Goal: Task Accomplishment & Management: Manage account settings

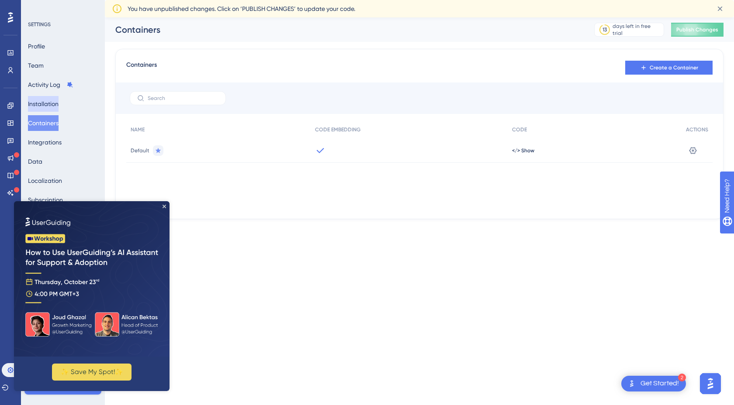
click at [52, 104] on button "Installation" at bounding box center [43, 104] width 31 height 16
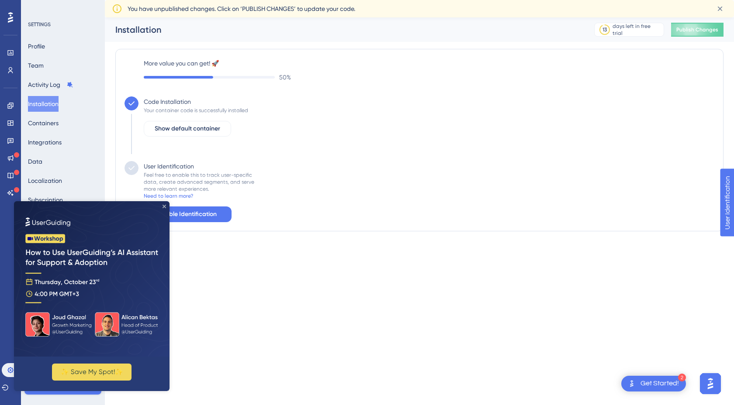
click at [164, 207] on icon "Close Preview" at bounding box center [164, 206] width 3 height 3
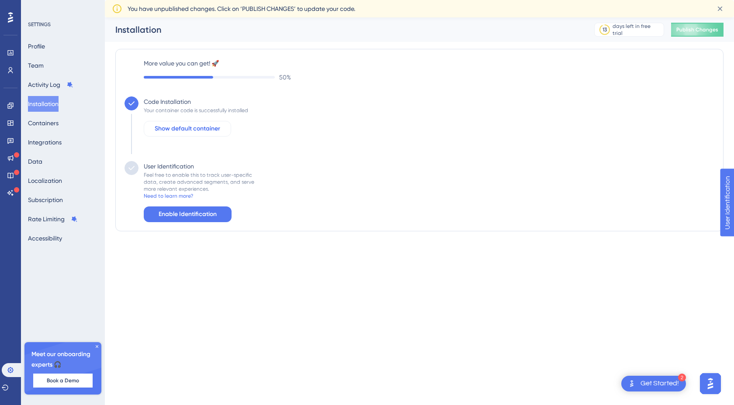
click at [196, 126] on span "Show default container" at bounding box center [188, 129] width 66 height 10
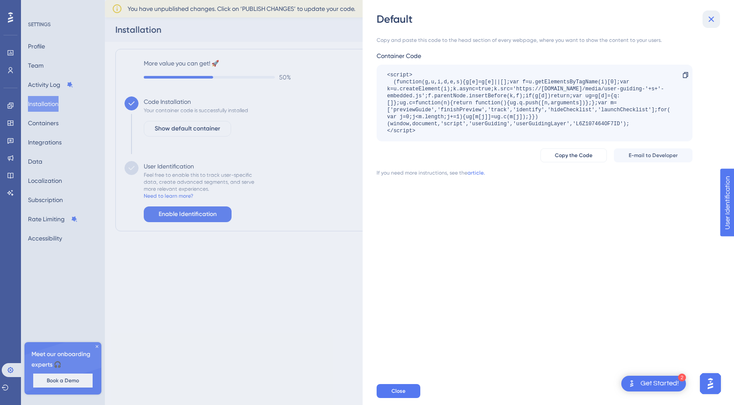
click at [710, 17] on icon at bounding box center [711, 19] width 10 height 10
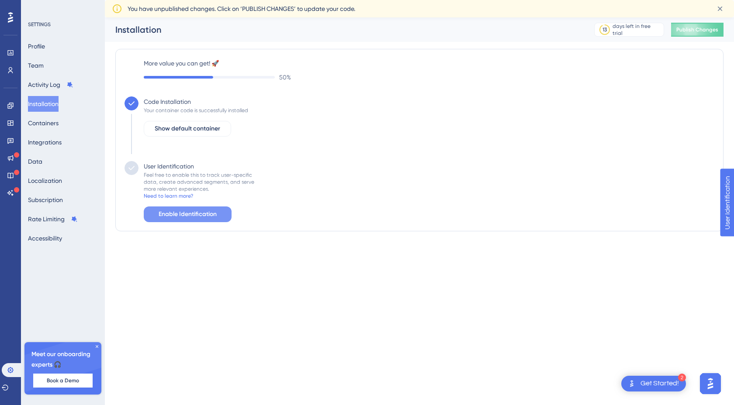
click at [196, 217] on span "Enable Identification" at bounding box center [188, 214] width 58 height 10
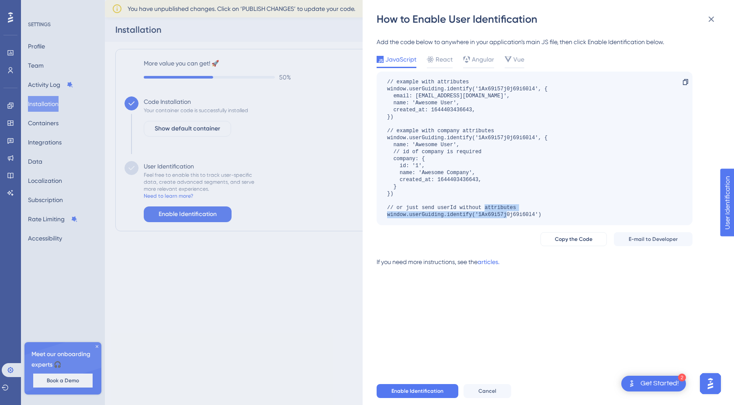
drag, startPoint x: 542, startPoint y: 216, endPoint x: 382, endPoint y: 215, distance: 159.5
click at [382, 215] on div "// example with attributes window.userGuiding.identify('1Ax69i57j0j69i60l4', { …" at bounding box center [535, 149] width 316 height 154
copy div "window.userGuiding.identify('1Ax69i57j0j69i60l4')"
click at [444, 217] on div "// example with attributes window.userGuiding.identify('1Ax69i57j0j69i60l4', { …" at bounding box center [467, 149] width 160 height 140
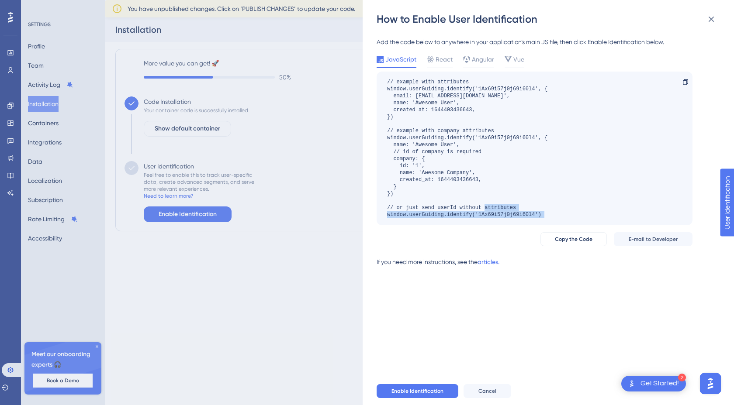
click at [444, 217] on div "// example with attributes window.userGuiding.identify('1Ax69i57j0j69i60l4', { …" at bounding box center [467, 149] width 160 height 140
click at [422, 214] on div "// example with attributes window.userGuiding.identify('1Ax69i57j0j69i60l4', { …" at bounding box center [467, 149] width 160 height 140
copy div "window.userGuiding.identify('1Ax69i57j0j69i60l4') Copy"
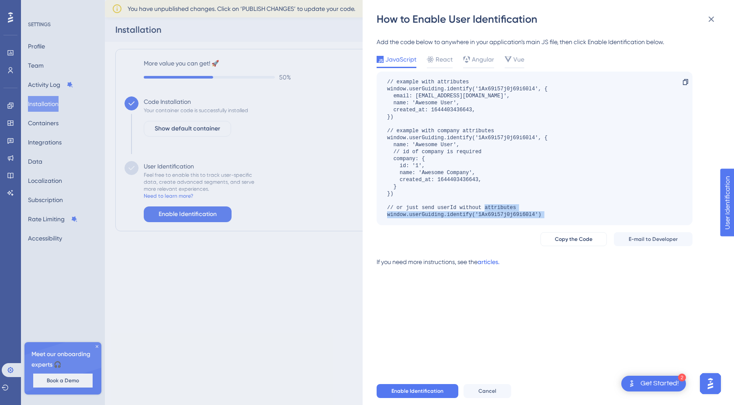
click at [490, 264] on link "articles." at bounding box center [489, 265] width 22 height 17
click at [404, 393] on span "Enable Identification" at bounding box center [417, 391] width 52 height 7
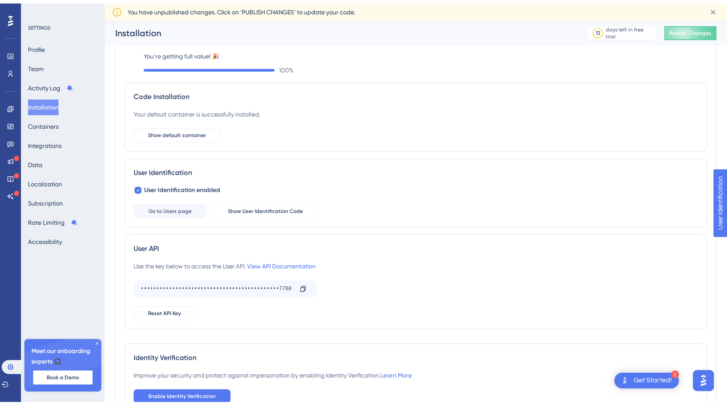
scroll to position [55, 0]
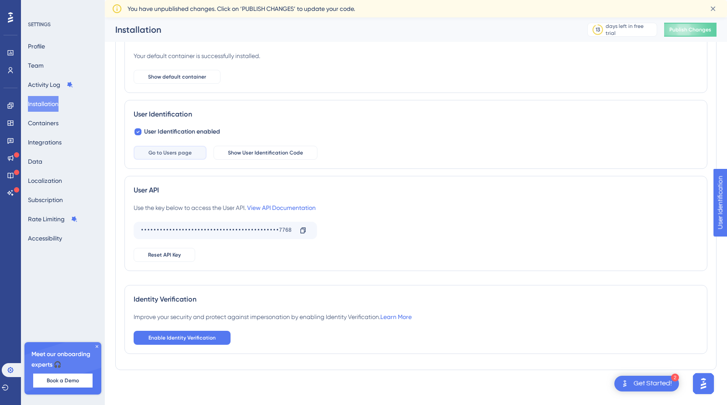
click at [169, 154] on span "Go to Users page" at bounding box center [170, 152] width 43 height 7
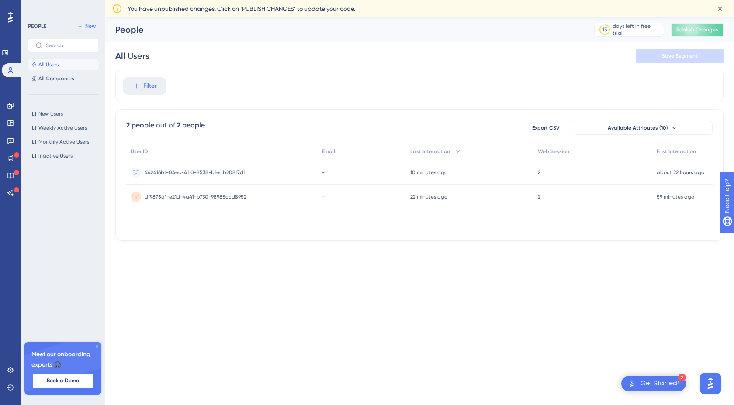
click at [693, 36] on button "Publish Changes" at bounding box center [697, 30] width 52 height 14
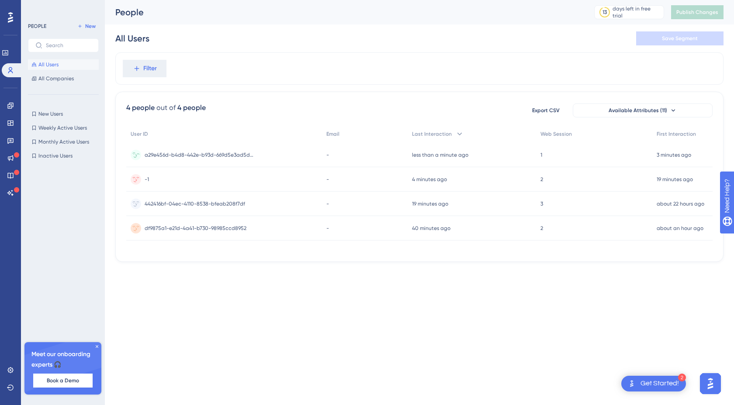
click at [235, 161] on div "a29e456d-b4d8-442e-b93d-669d5e3ad5d0-1 a29e456d-b4d8-442e-b93d-669d5e3ad5d0-1" at bounding box center [199, 155] width 109 height 24
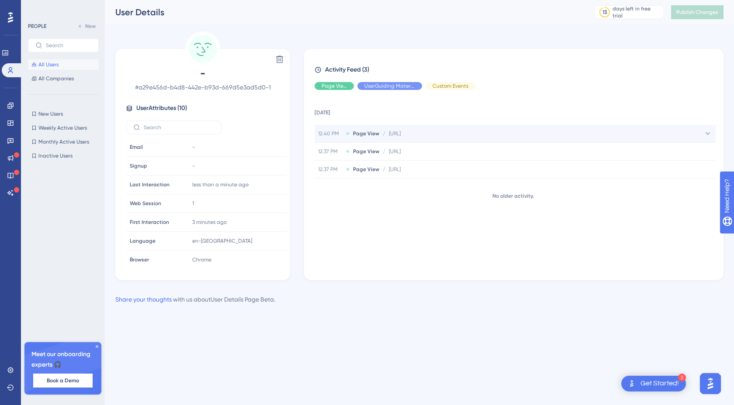
click at [391, 134] on span "http://localhost:8080/asset-bank/action/viewDefaultHome?browseType=folders" at bounding box center [395, 133] width 12 height 7
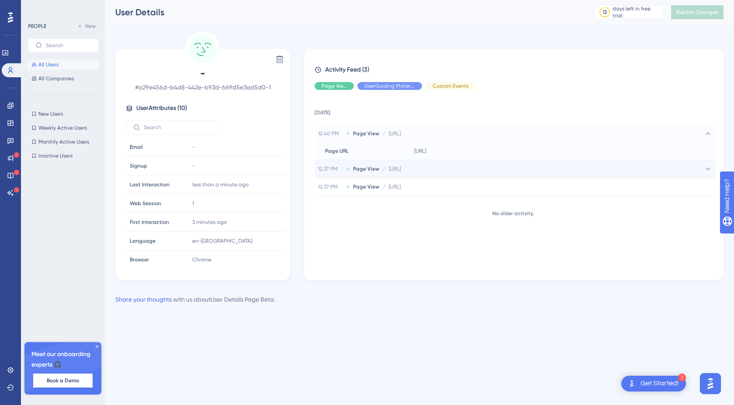
click at [394, 174] on div "12.37 PM Page View / http://localhost:8080/asset-bank/action/viewDefaultHome?br…" at bounding box center [515, 168] width 401 height 17
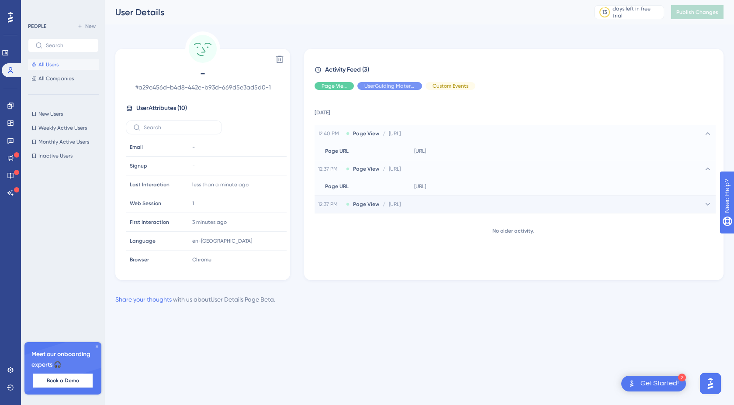
click at [398, 208] on div "12.37 PM Page View / http://localhost:8080/asset-bank/action/viewDefaultHome?br…" at bounding box center [515, 204] width 401 height 17
click at [9, 71] on icon at bounding box center [10, 70] width 7 height 7
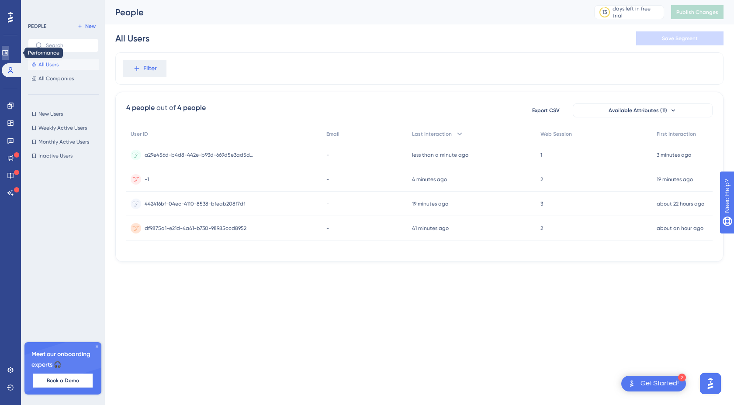
click at [9, 55] on icon at bounding box center [5, 52] width 7 height 7
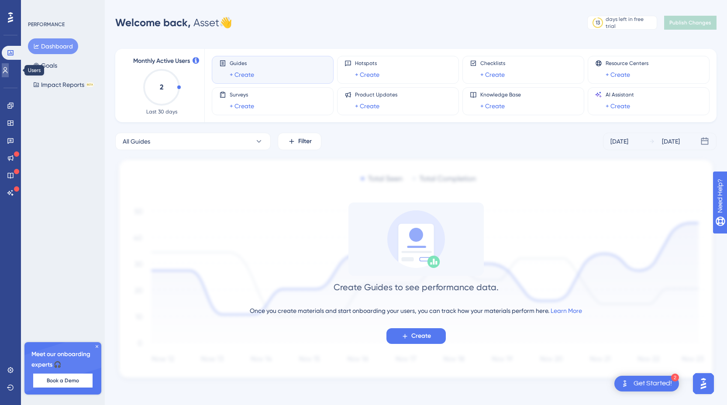
click at [9, 69] on icon at bounding box center [5, 70] width 7 height 7
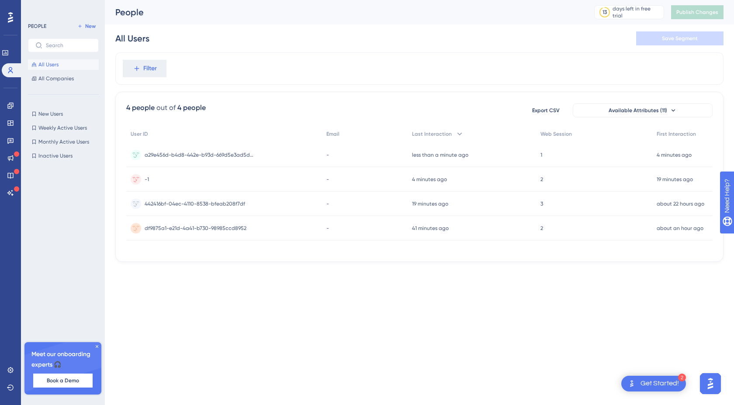
click at [8, 16] on icon at bounding box center [10, 17] width 5 height 11
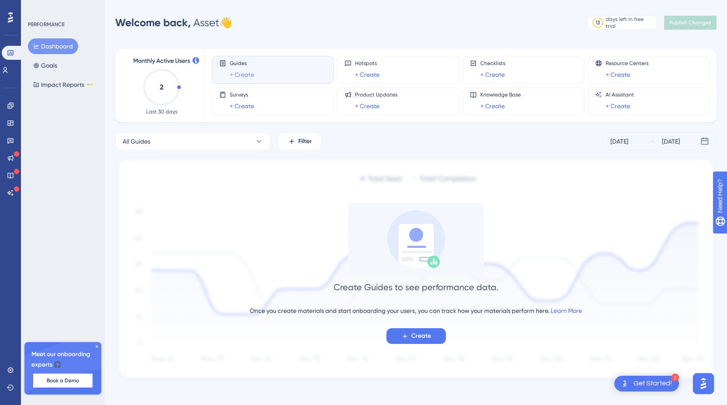
click at [237, 73] on link "+ Create" at bounding box center [242, 74] width 24 height 10
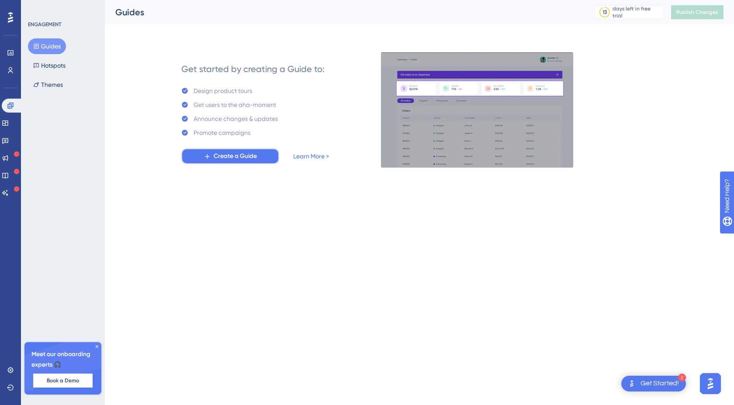
click at [225, 161] on span "Create a Guide" at bounding box center [235, 156] width 43 height 10
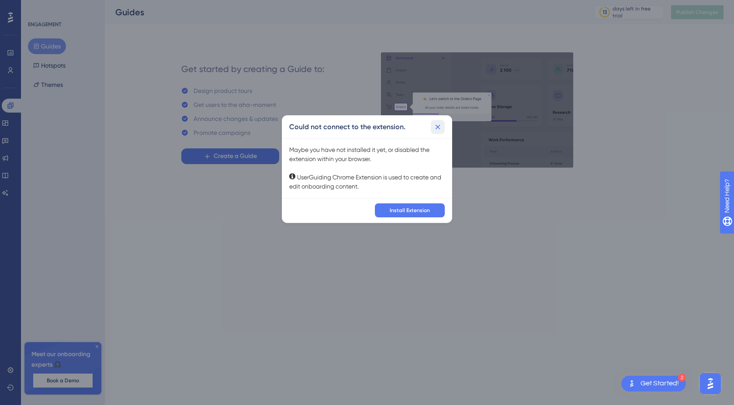
click at [438, 126] on icon at bounding box center [438, 127] width 5 height 5
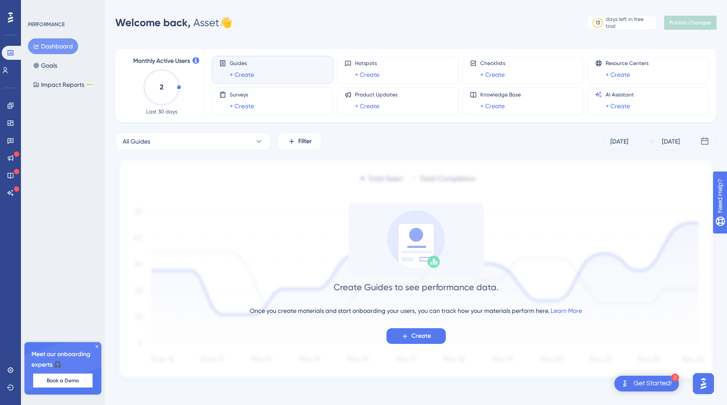
click at [96, 347] on icon at bounding box center [96, 346] width 5 height 5
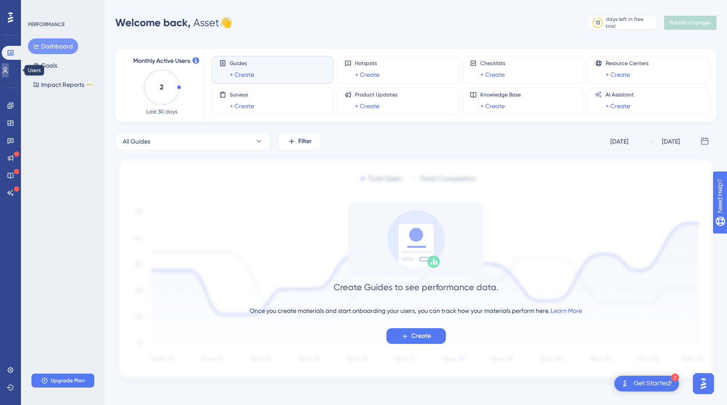
click at [8, 71] on icon at bounding box center [5, 70] width 5 height 6
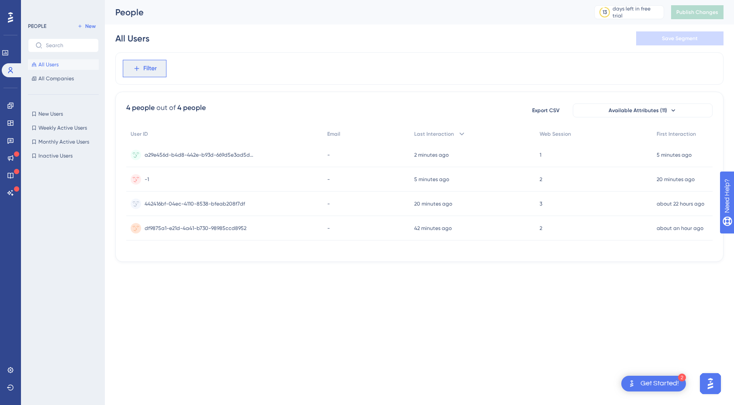
click at [149, 71] on span "Filter" at bounding box center [150, 68] width 14 height 10
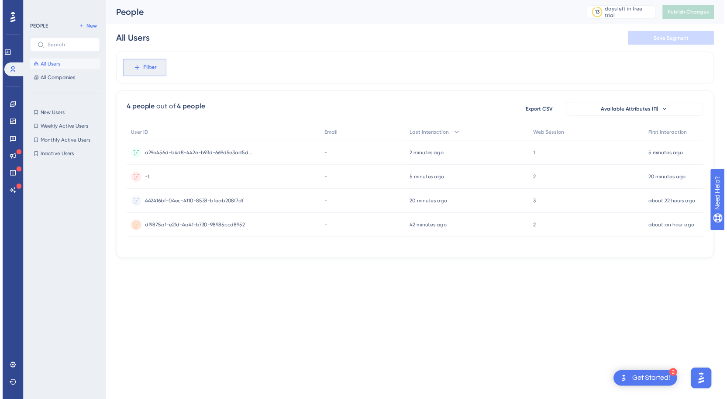
scroll to position [41, 0]
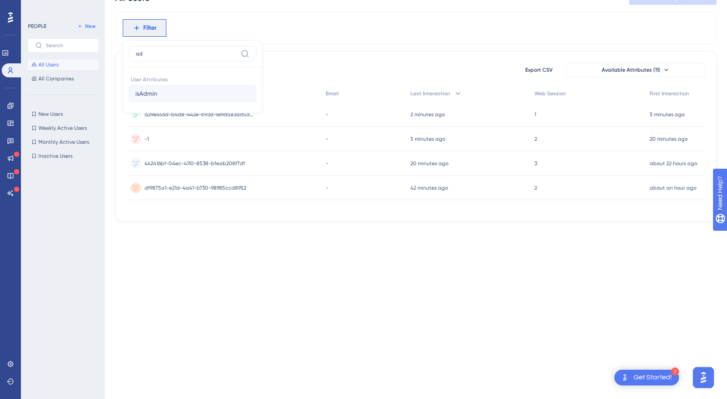
type input "ad"
click at [164, 94] on button "isAdmin isAdmin" at bounding box center [192, 93] width 128 height 17
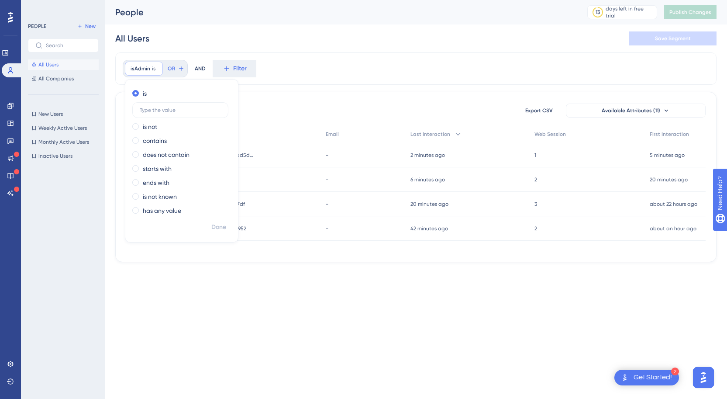
scroll to position [0, 0]
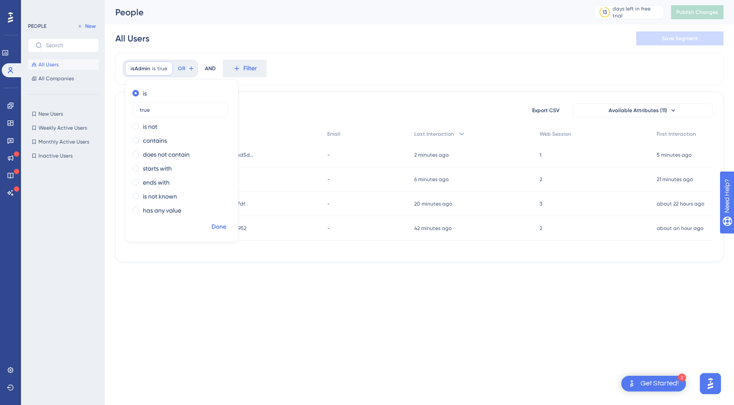
type input "true"
click at [221, 230] on span "Done" at bounding box center [218, 227] width 15 height 10
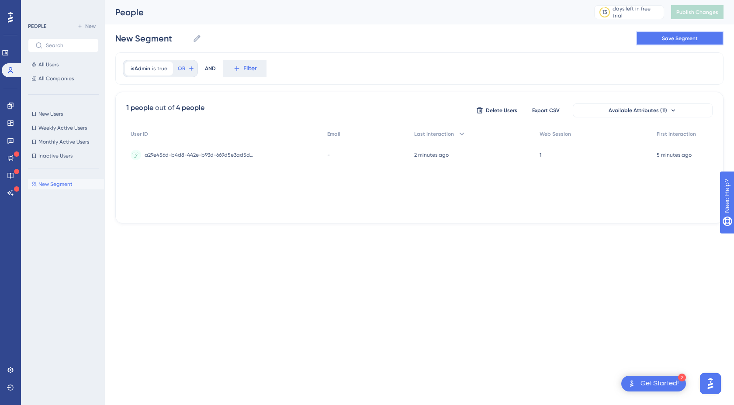
click at [686, 41] on span "Save Segment" at bounding box center [680, 38] width 36 height 7
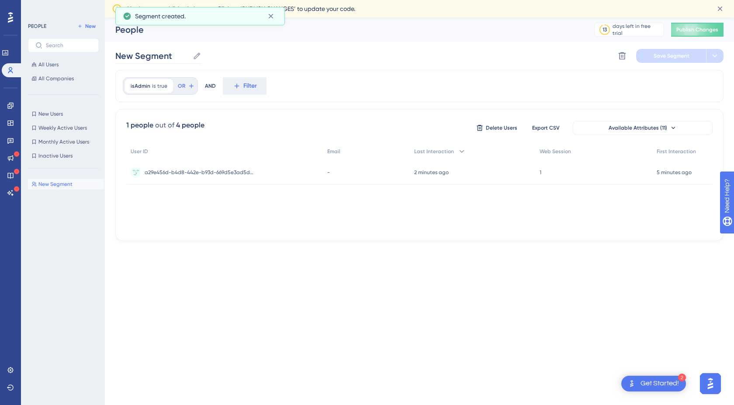
click at [196, 52] on icon at bounding box center [197, 56] width 9 height 9
click at [189, 52] on input "New Segment" at bounding box center [152, 56] width 74 height 12
click at [172, 57] on input "New Segment" at bounding box center [152, 56] width 74 height 12
click at [172, 56] on input "New Segment" at bounding box center [152, 56] width 74 height 12
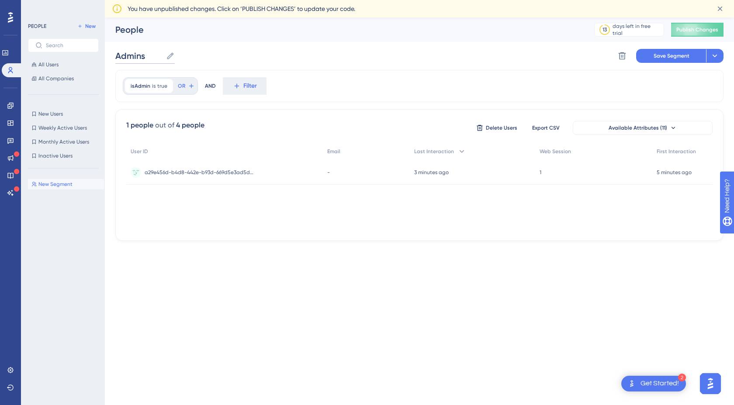
type input "Admins"
click at [345, 64] on div "Admins Admins Delete Segment Save Segment Actions" at bounding box center [419, 56] width 608 height 28
click at [661, 53] on span "Save Segment" at bounding box center [672, 55] width 36 height 7
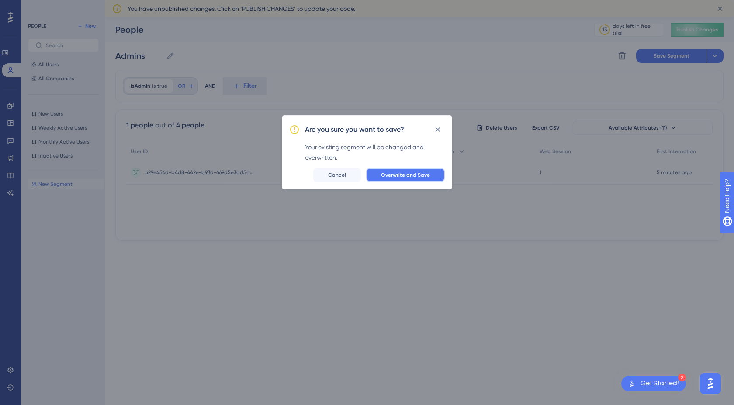
click at [417, 175] on span "Overwrite and Save" at bounding box center [405, 175] width 49 height 7
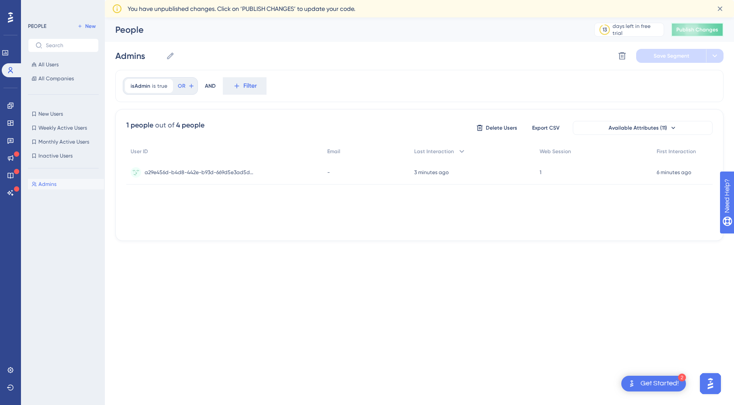
click at [694, 28] on span "Publish Changes" at bounding box center [697, 29] width 42 height 7
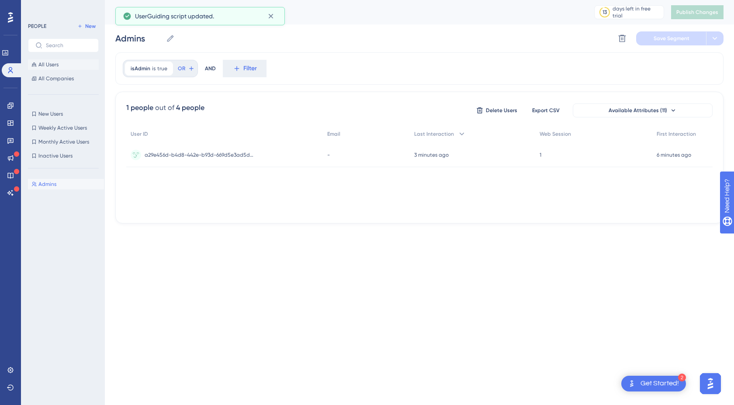
click at [49, 65] on span "All Users" at bounding box center [48, 64] width 20 height 7
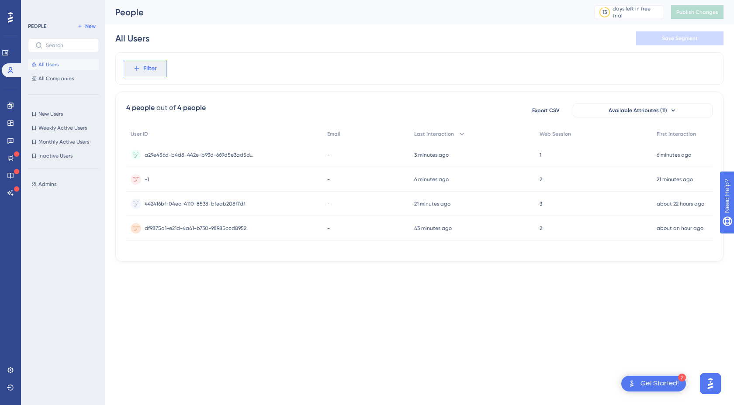
click at [144, 73] on span "Filter" at bounding box center [150, 68] width 14 height 10
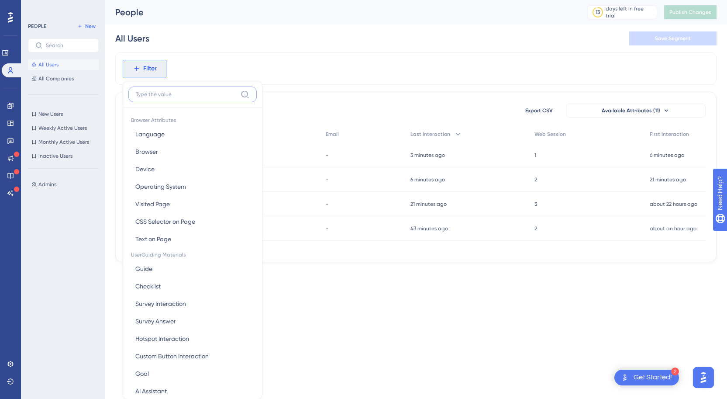
scroll to position [41, 0]
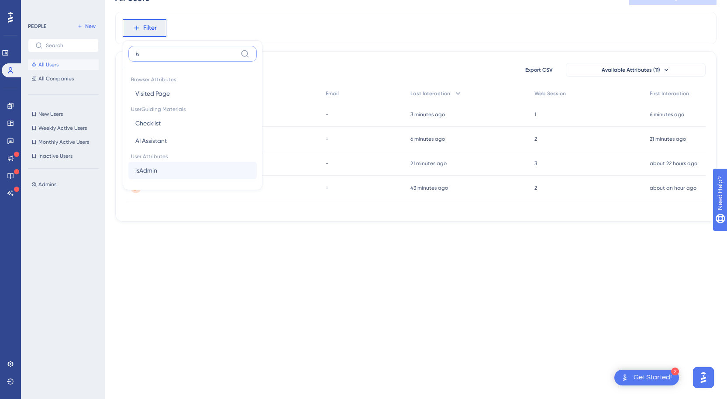
type input "is"
click at [154, 173] on span "isAdmin" at bounding box center [146, 170] width 22 height 10
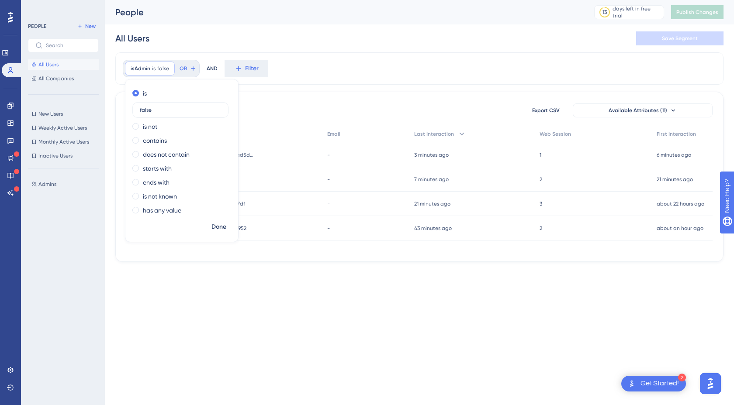
type input "false"
click at [253, 87] on div "isAdmin is false false Remove is false is not contains does not contain starts …" at bounding box center [419, 157] width 608 height 210
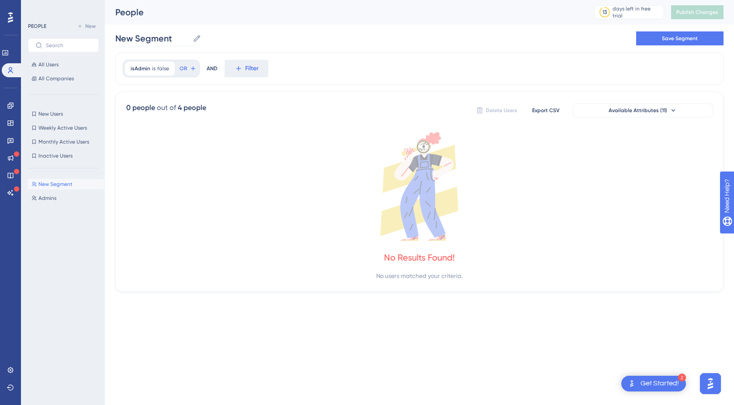
click at [194, 36] on icon at bounding box center [197, 38] width 9 height 9
click at [189, 36] on input "New Segment" at bounding box center [152, 38] width 74 height 12
click at [179, 35] on input "New Segment" at bounding box center [152, 38] width 74 height 12
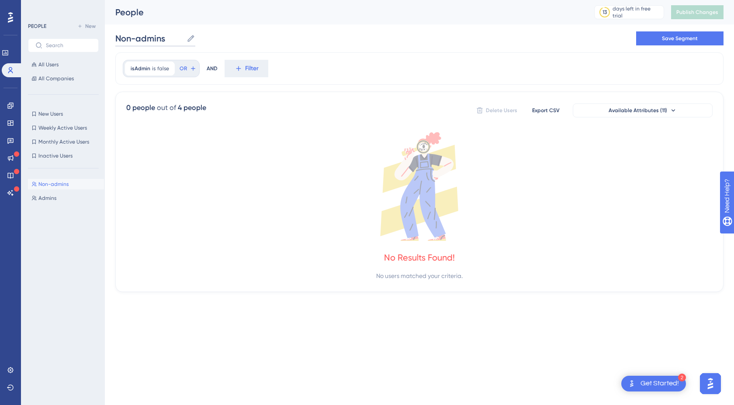
type input "Non-admins"
click at [240, 49] on div "Non-admins Non-admins Save Segment" at bounding box center [419, 38] width 608 height 28
click at [649, 44] on button "Save Segment" at bounding box center [679, 38] width 87 height 14
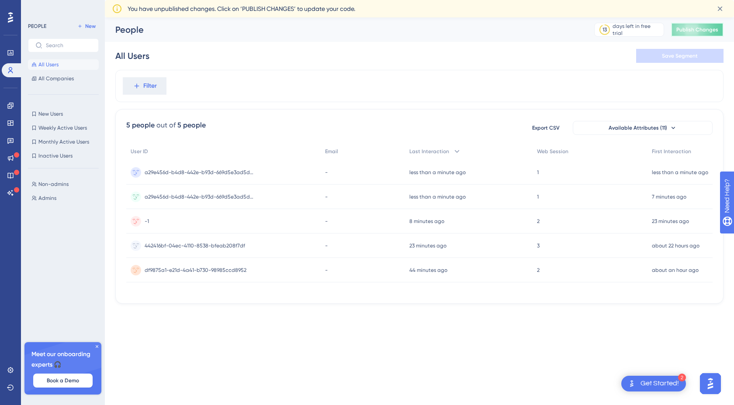
click at [689, 26] on span "Publish Changes" at bounding box center [697, 29] width 42 height 7
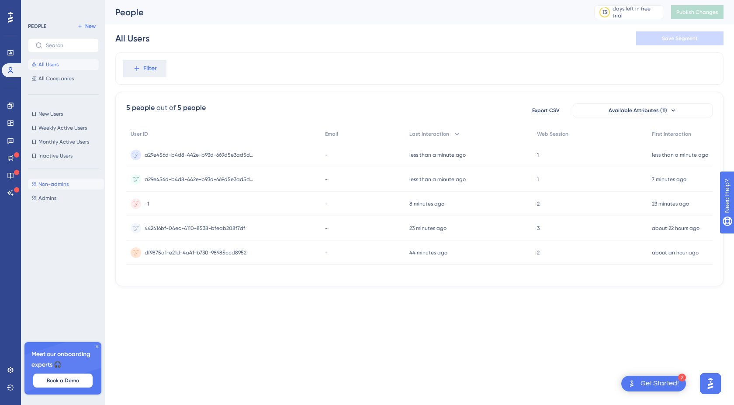
click at [62, 183] on span "Non-admins" at bounding box center [53, 184] width 30 height 7
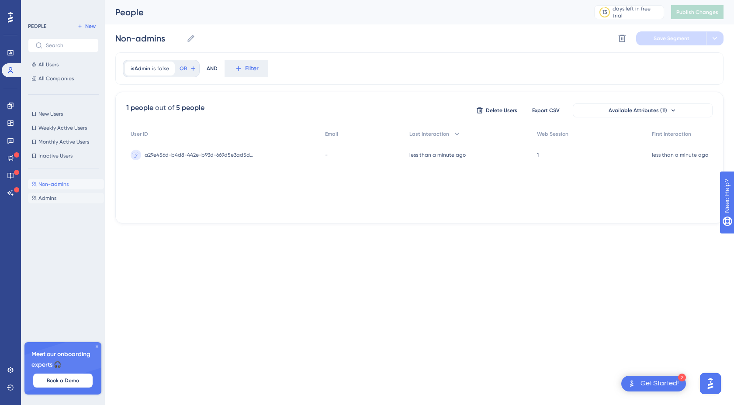
click at [51, 196] on span "Admins" at bounding box center [47, 198] width 18 height 7
click at [59, 184] on span "Non-admins" at bounding box center [53, 184] width 30 height 7
click at [53, 192] on div "Non-admins Non-admins Admins Admins" at bounding box center [66, 283] width 76 height 214
click at [53, 196] on span "Admins" at bounding box center [47, 198] width 18 height 7
click at [55, 187] on span "Non-admins" at bounding box center [53, 184] width 30 height 7
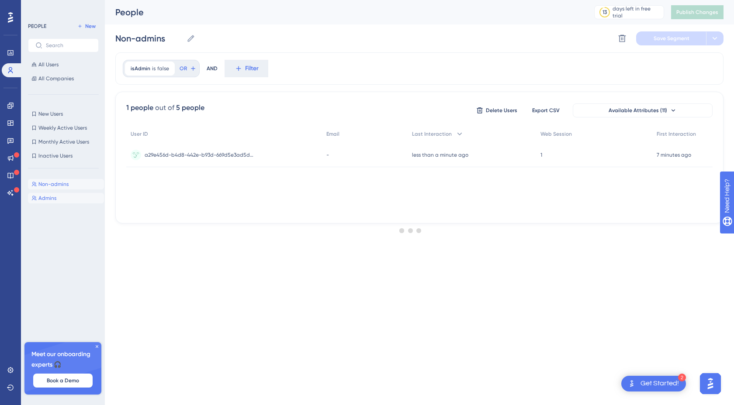
click at [52, 195] on span "Admins" at bounding box center [47, 198] width 18 height 7
type input "Admins"
click at [11, 125] on icon at bounding box center [10, 123] width 7 height 7
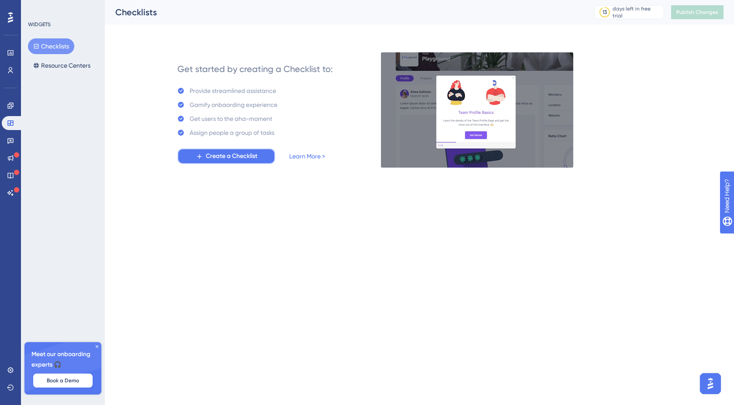
click at [215, 159] on span "Create a Checklist" at bounding box center [232, 156] width 52 height 10
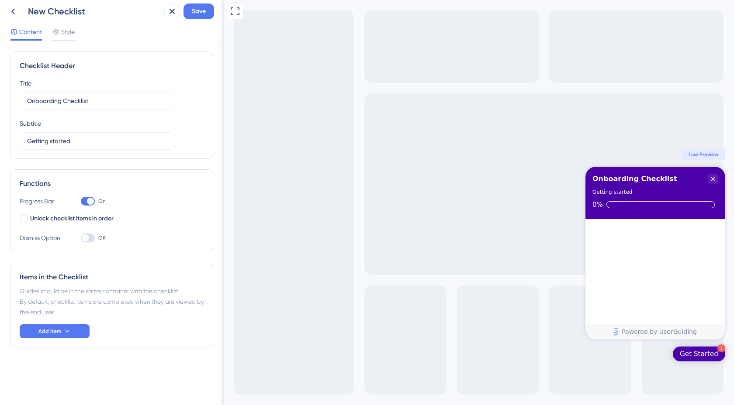
click at [32, 62] on div "Checklist Header" at bounding box center [112, 66] width 184 height 10
click at [113, 73] on div "Checklist Header Title Onboarding Checklist Subtitle Getting started" at bounding box center [111, 105] width 203 height 107
click at [81, 107] on label "Onboarding Checklist" at bounding box center [98, 100] width 156 height 17
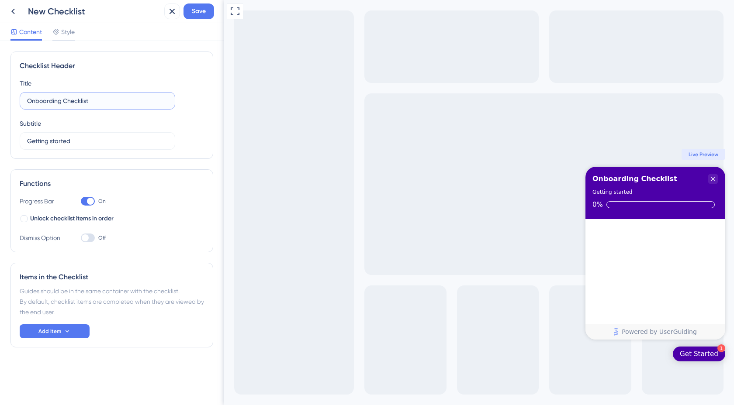
click at [81, 106] on input "Onboarding Checklist" at bounding box center [97, 101] width 141 height 10
click at [96, 102] on input "Onboarding Checklist" at bounding box center [97, 101] width 141 height 10
click at [100, 103] on input "Onboarding Checklist" at bounding box center [97, 101] width 141 height 10
type input "Asset Bank Onboarding Checklist"
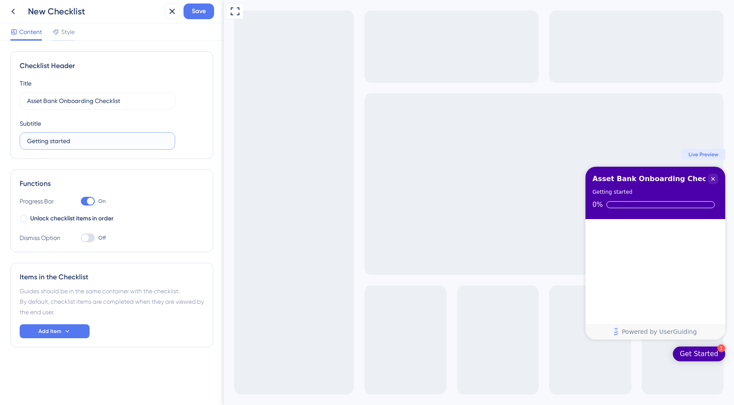
click at [75, 145] on input "Getting started" at bounding box center [97, 141] width 141 height 10
click at [76, 145] on input "Getting started" at bounding box center [97, 141] width 141 height 10
click at [80, 143] on input "Getting started" at bounding box center [97, 141] width 141 height 10
drag, startPoint x: 83, startPoint y: 143, endPoint x: 17, endPoint y: 138, distance: 65.3
click at [17, 138] on div "Checklist Header Title Asset Bank Onboarding Checklist Subtitle Getting started" at bounding box center [111, 105] width 203 height 107
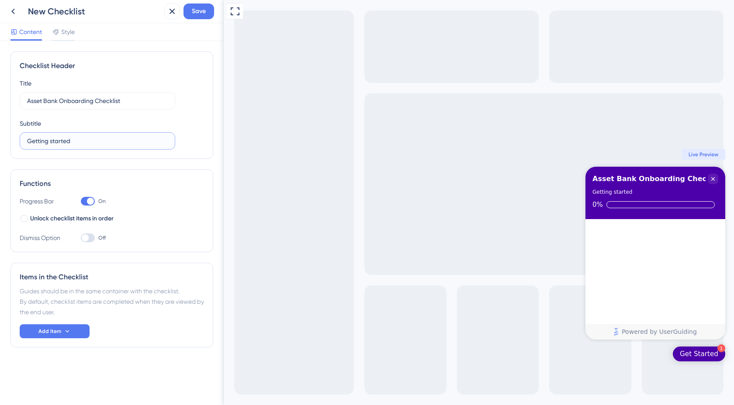
click at [87, 140] on input "Getting started" at bounding box center [97, 141] width 141 height 10
click at [73, 331] on button "Add Item" at bounding box center [55, 332] width 70 height 14
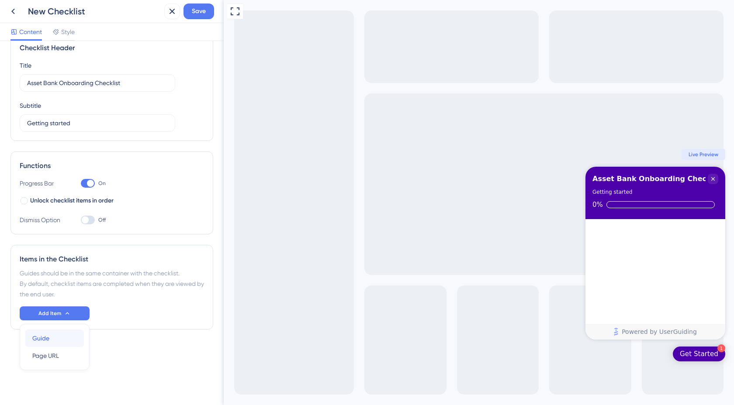
click at [51, 342] on div "Guide Guide" at bounding box center [54, 338] width 45 height 17
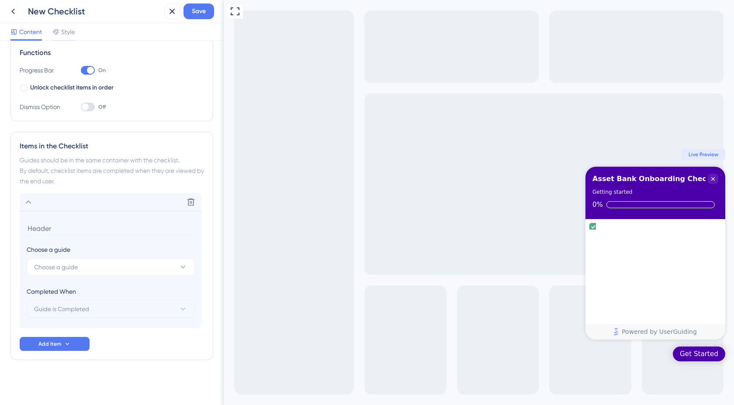
scroll to position [131, 0]
click at [134, 263] on button "Choose a guide" at bounding box center [111, 266] width 168 height 17
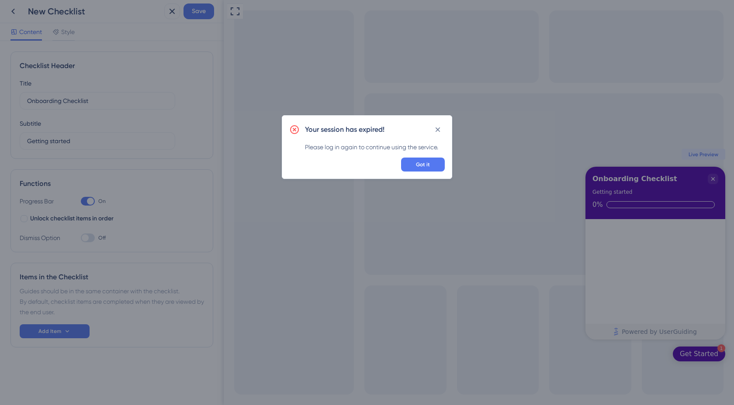
scroll to position [0, 0]
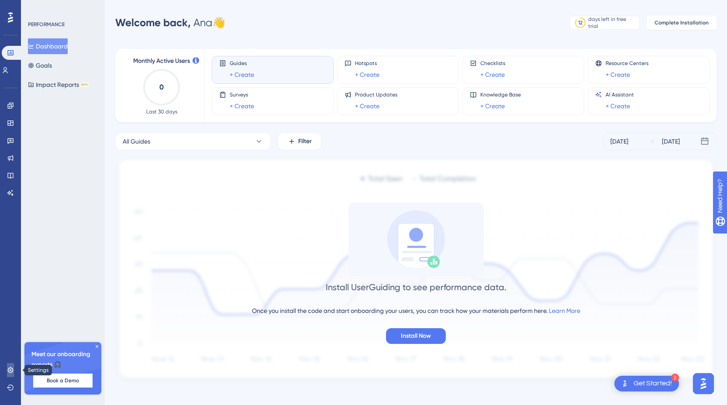
click at [11, 374] on link at bounding box center [10, 370] width 7 height 14
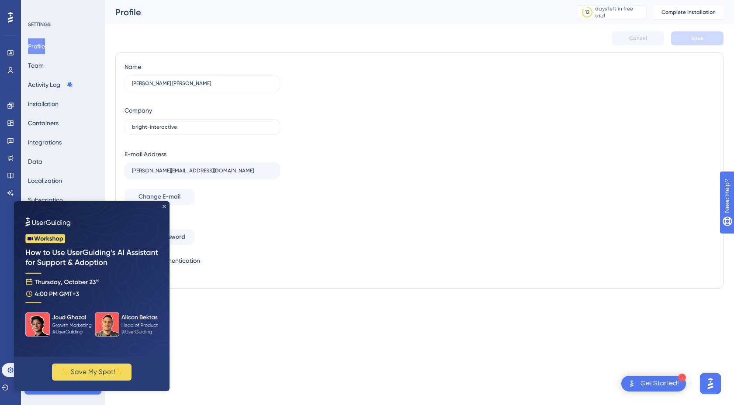
click at [164, 206] on icon "Close Preview" at bounding box center [164, 206] width 3 height 3
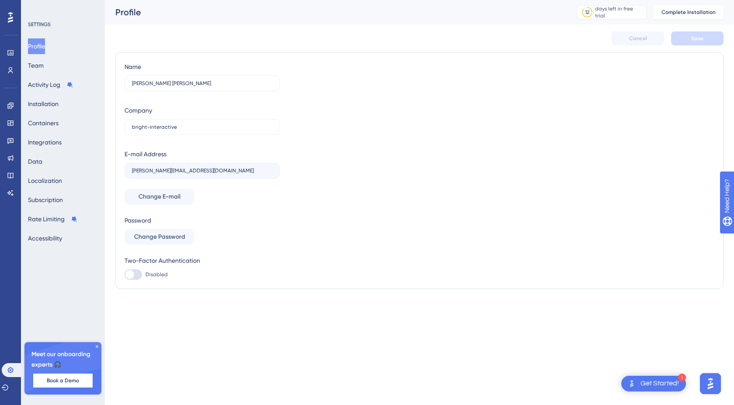
click at [41, 46] on button "Profile" at bounding box center [36, 46] width 17 height 16
click at [14, 372] on link at bounding box center [12, 370] width 21 height 14
click at [97, 348] on icon at bounding box center [96, 346] width 5 height 5
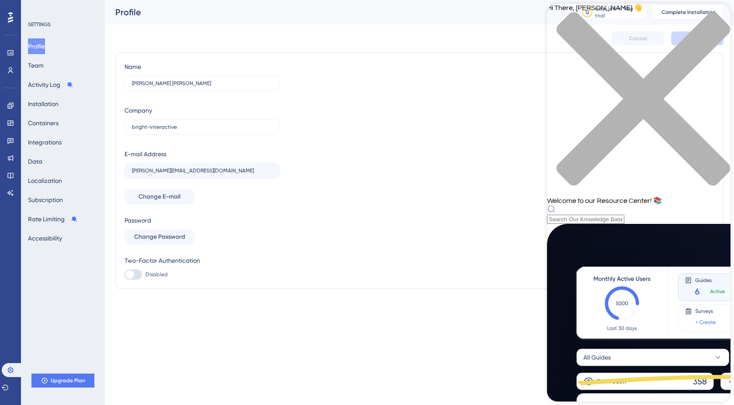
click at [602, 205] on div "Resource Center Header" at bounding box center [638, 214] width 183 height 19
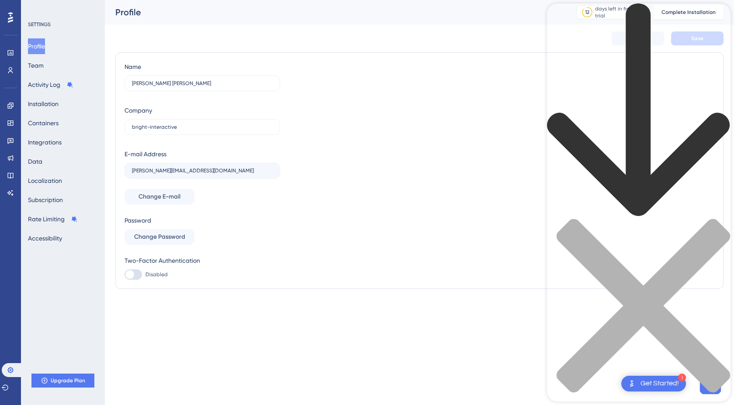
click at [602, 404] on div "Resource Center Header" at bounding box center [638, 413] width 183 height 19
type input "delete my account"
click at [479, 0] on html "1 Get Started! Performance Users Engagement Widgets Feedback Product Updates Kn…" at bounding box center [367, 0] width 734 height 0
click at [718, 219] on icon "close resource center" at bounding box center [638, 310] width 183 height 183
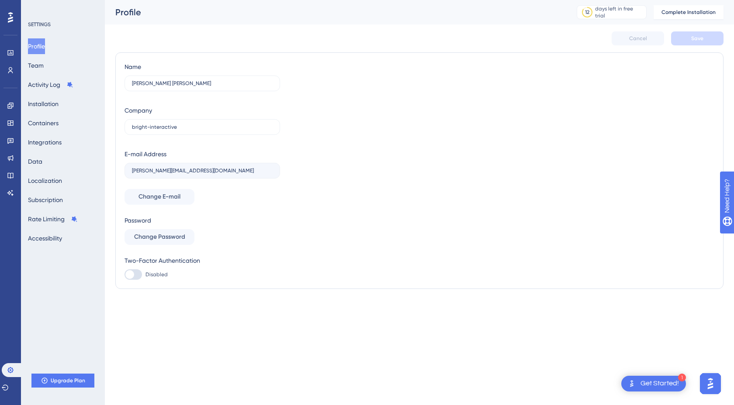
click at [706, 385] on img "Open AI Assistant Launcher" at bounding box center [710, 384] width 16 height 16
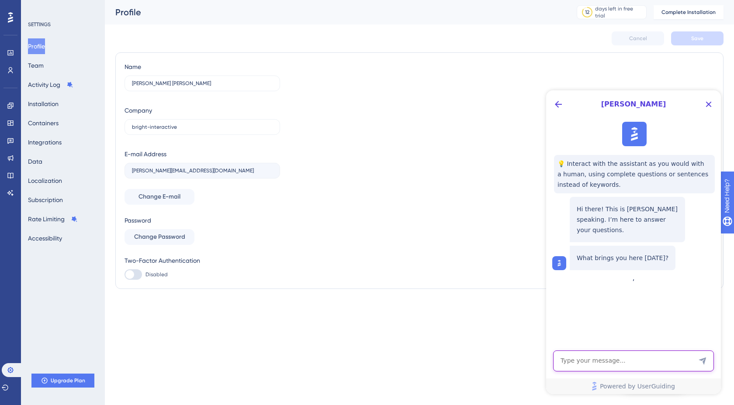
drag, startPoint x: 624, startPoint y: 370, endPoint x: 623, endPoint y: 364, distance: 6.1
click at [624, 367] on textarea "AI Assistant Text Input" at bounding box center [633, 361] width 161 height 21
click at [623, 363] on textarea "AI Assistant Text Input" at bounding box center [633, 361] width 161 height 21
type textarea "how can I delete my userguiding account?"
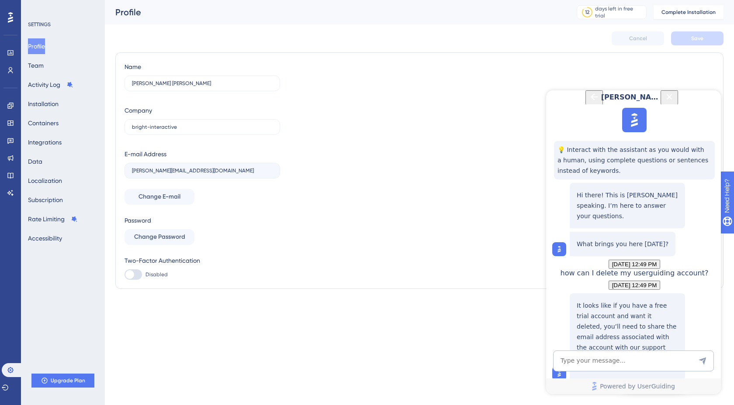
scroll to position [98, 0]
click at [9, 392] on button at bounding box center [5, 388] width 7 height 14
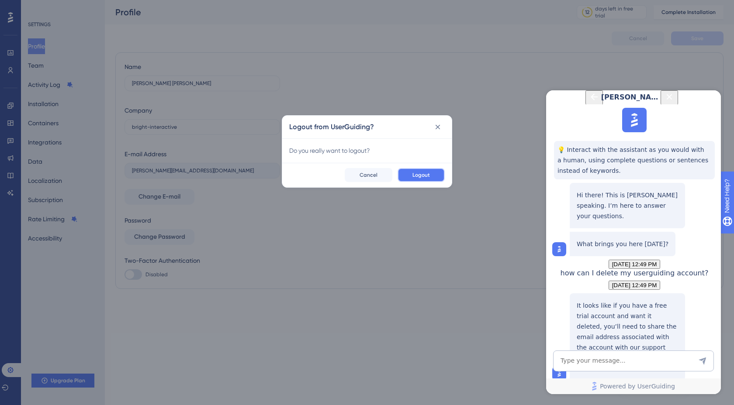
click at [428, 177] on span "Logout" at bounding box center [420, 175] width 17 height 7
